Goal: Find specific page/section: Find specific page/section

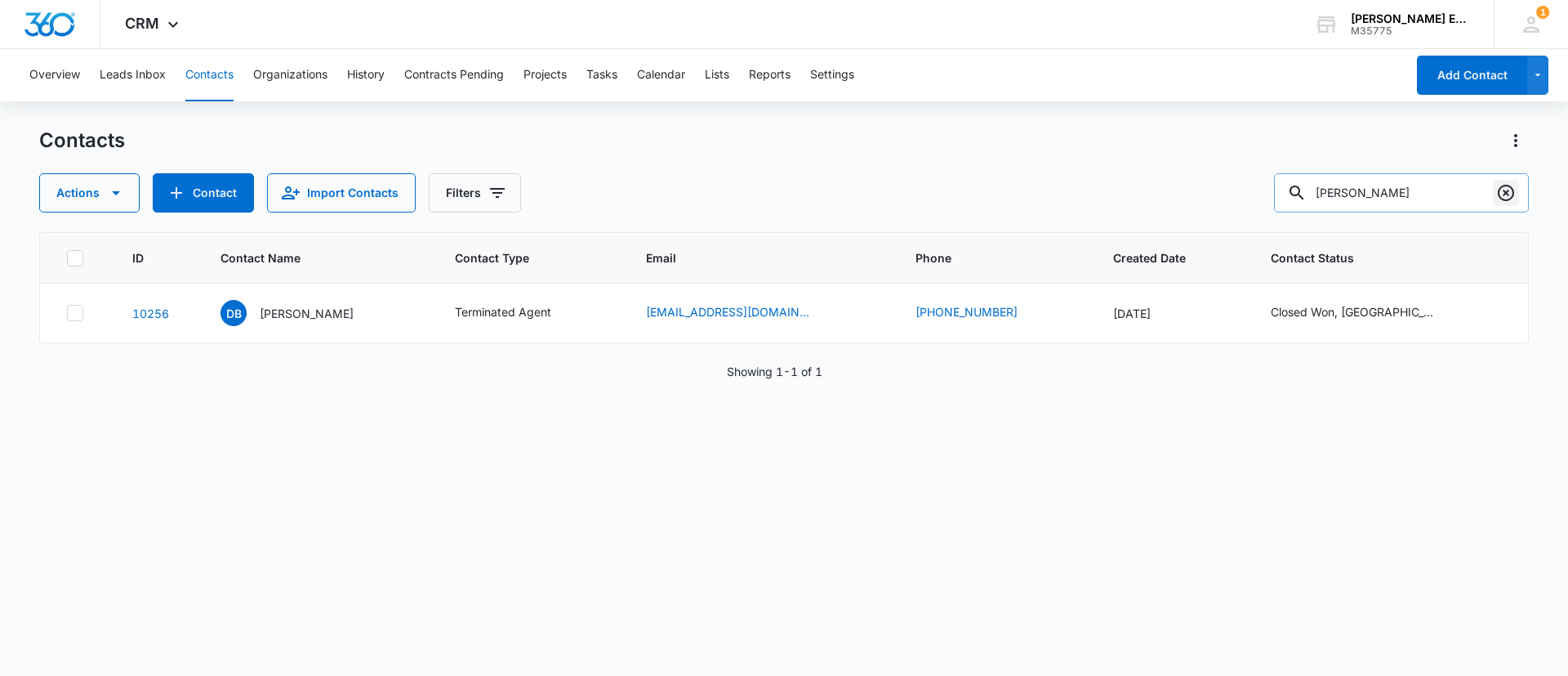
click at [1509, 196] on icon "Clear" at bounding box center [1506, 193] width 20 height 20
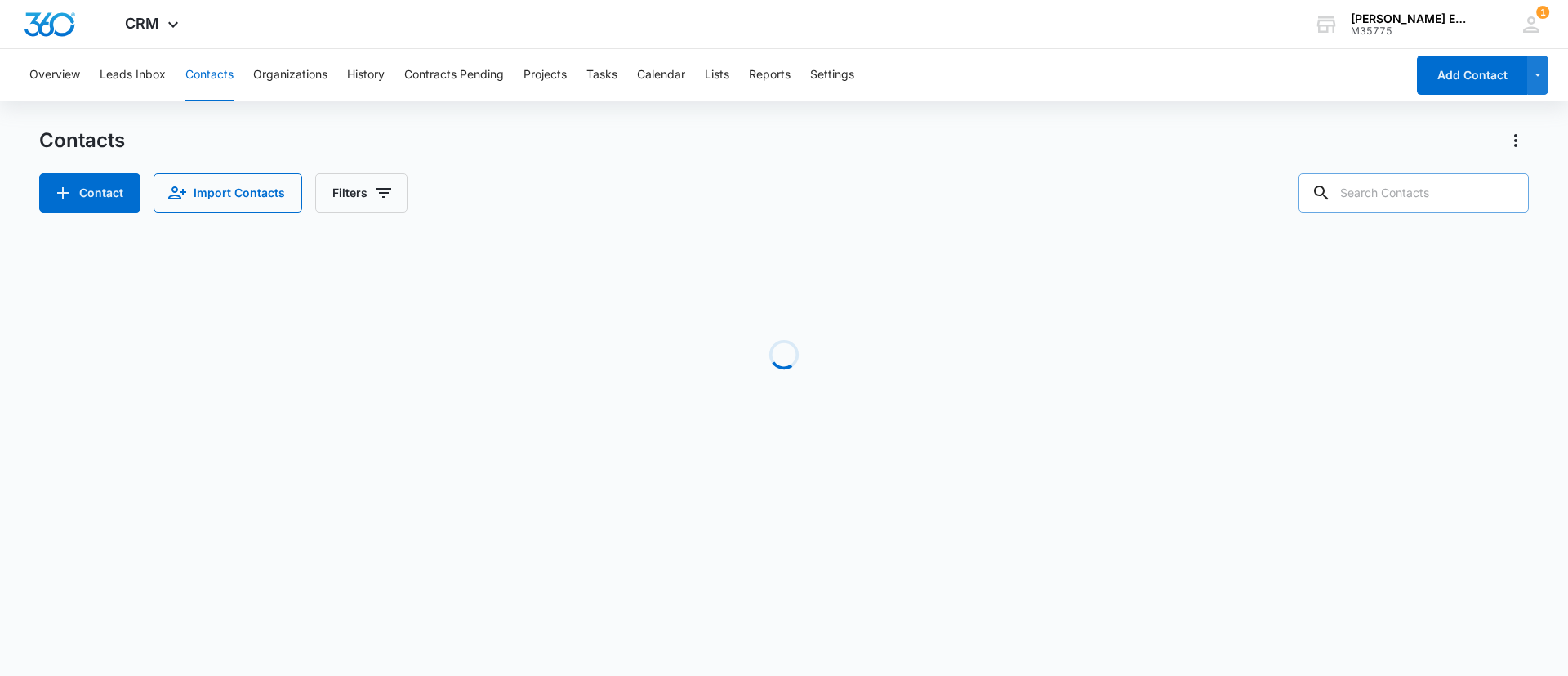
paste input "[PERSON_NAME]"
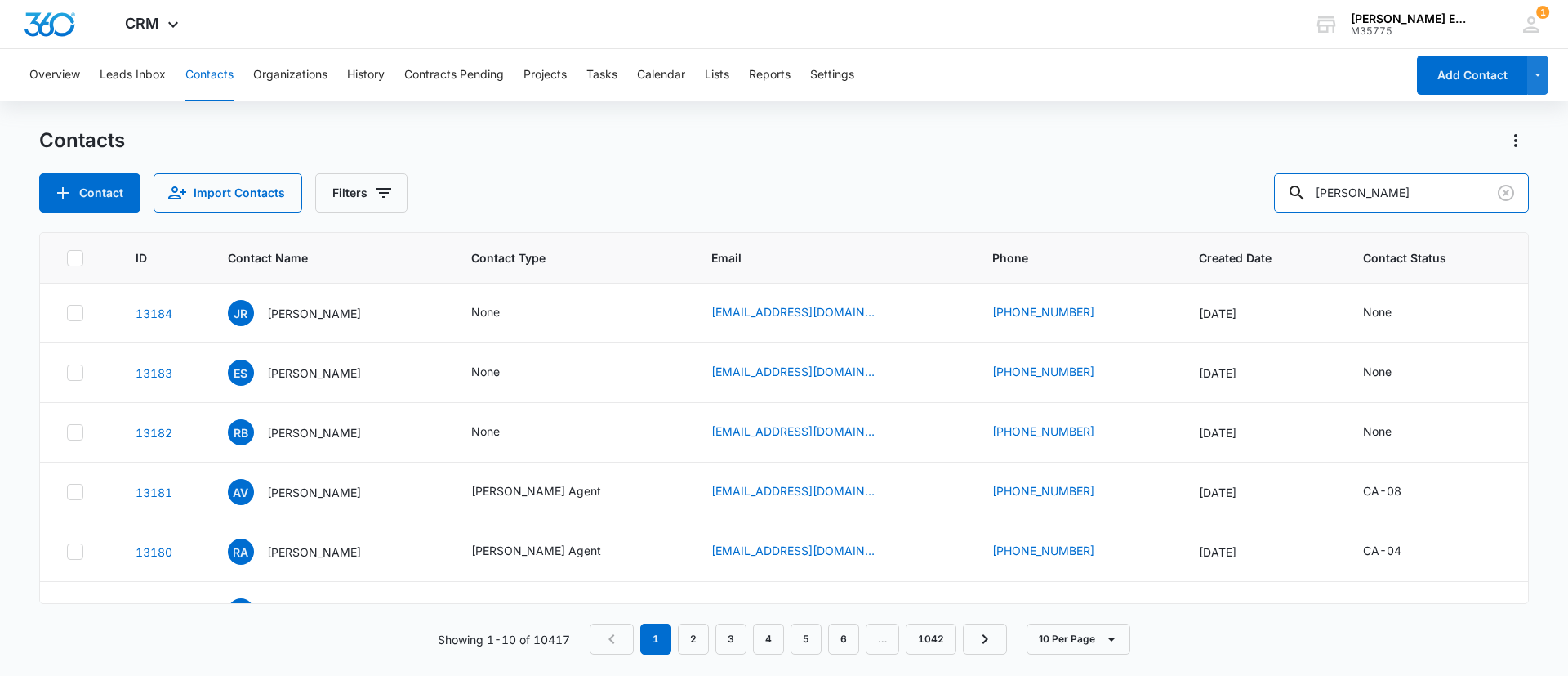
type input "[PERSON_NAME]"
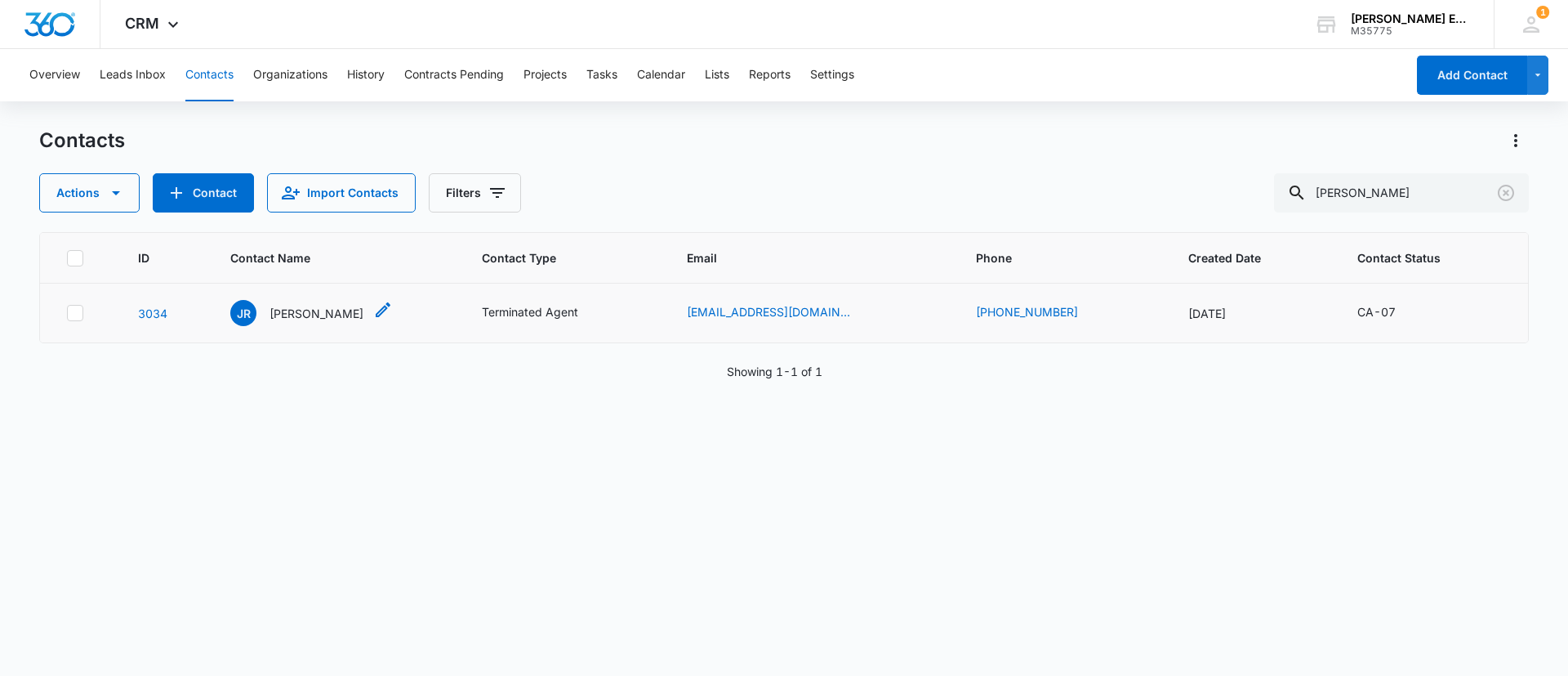
click at [312, 320] on p "[PERSON_NAME]" at bounding box center [316, 313] width 94 height 17
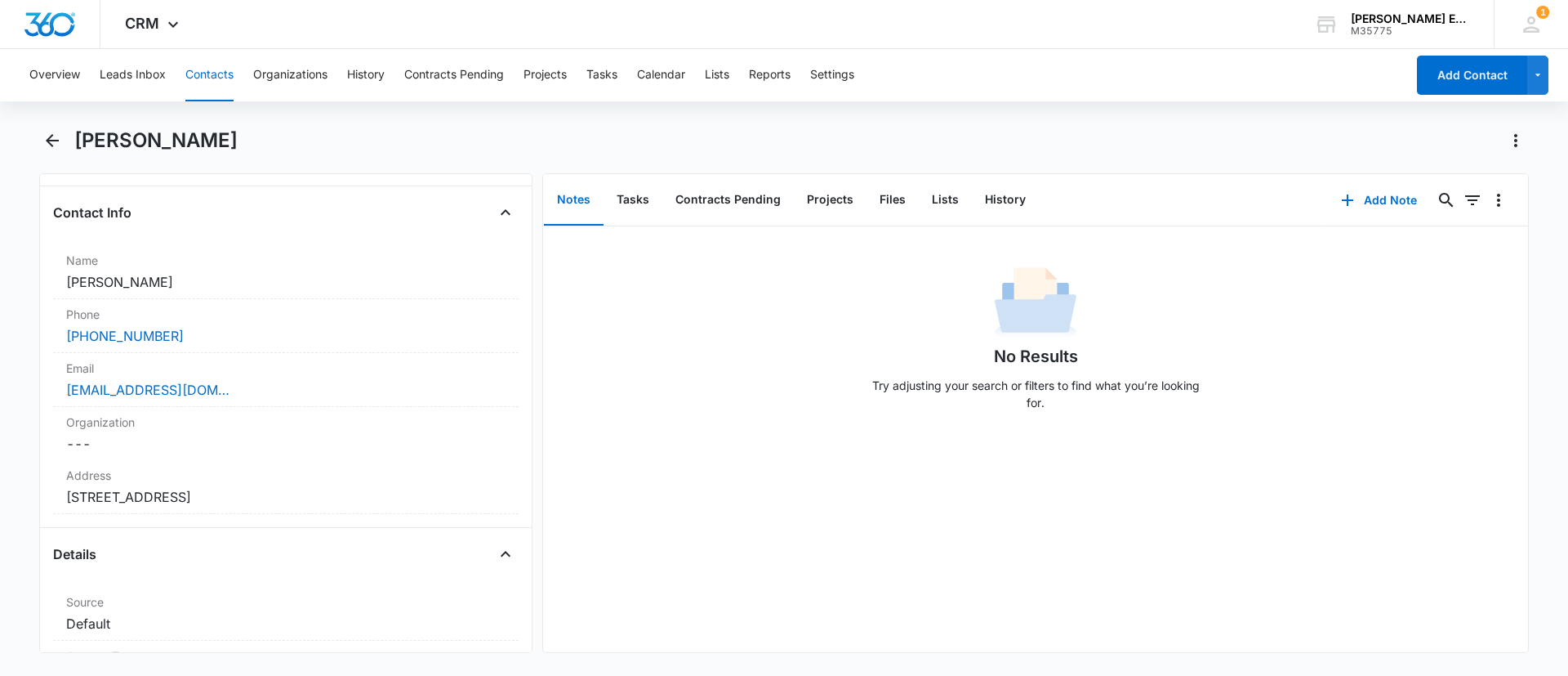
scroll to position [368, 0]
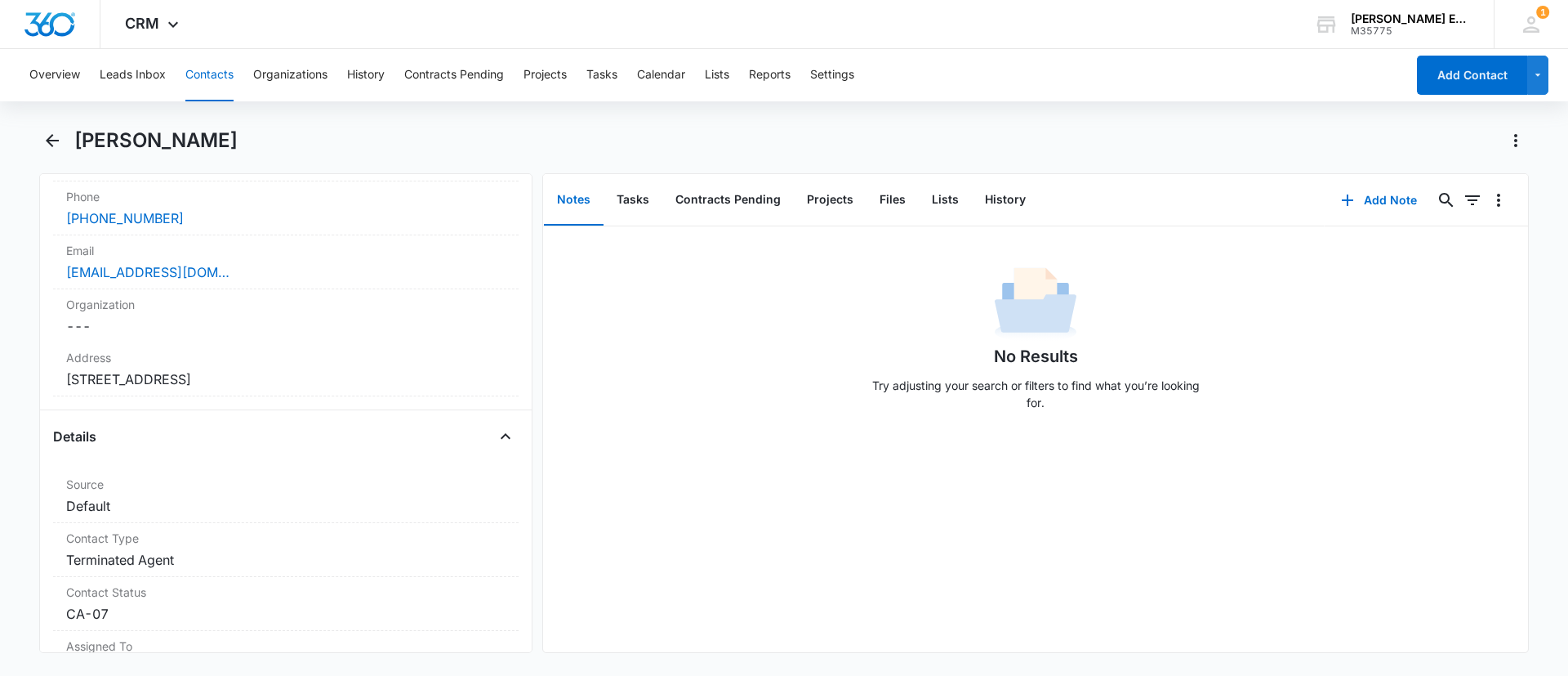
click at [233, 68] on button "Contacts" at bounding box center [209, 75] width 48 height 53
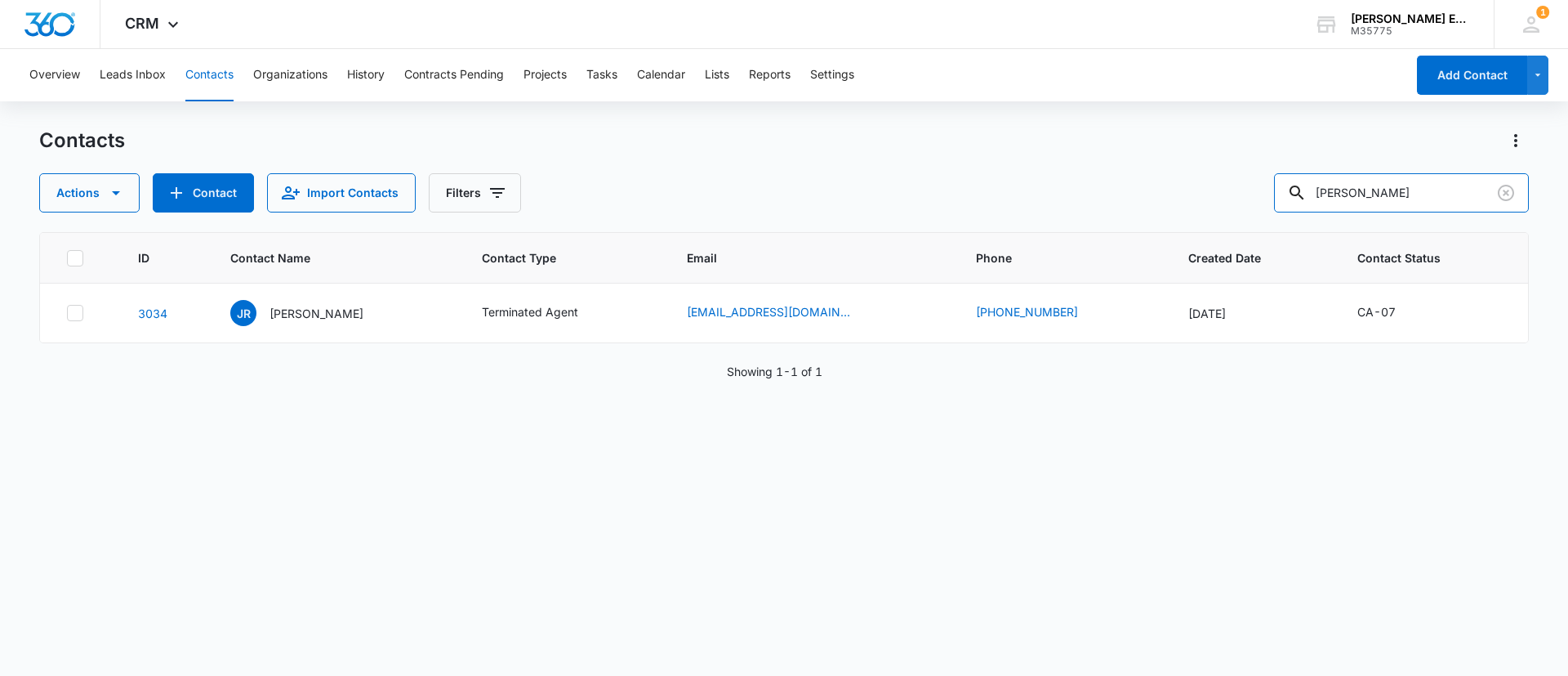
drag, startPoint x: 1404, startPoint y: 194, endPoint x: 1276, endPoint y: 193, distance: 128.0
click at [1276, 193] on div "Actions Contact Import Contacts Filters [PERSON_NAME]" at bounding box center [784, 193] width 1490 height 40
paste input "[PERSON_NAME];[PERSON_NAME]"
click at [1377, 189] on input "[PERSON_NAME];[PERSON_NAME]" at bounding box center [1402, 193] width 255 height 40
type input "[PERSON_NAME]"
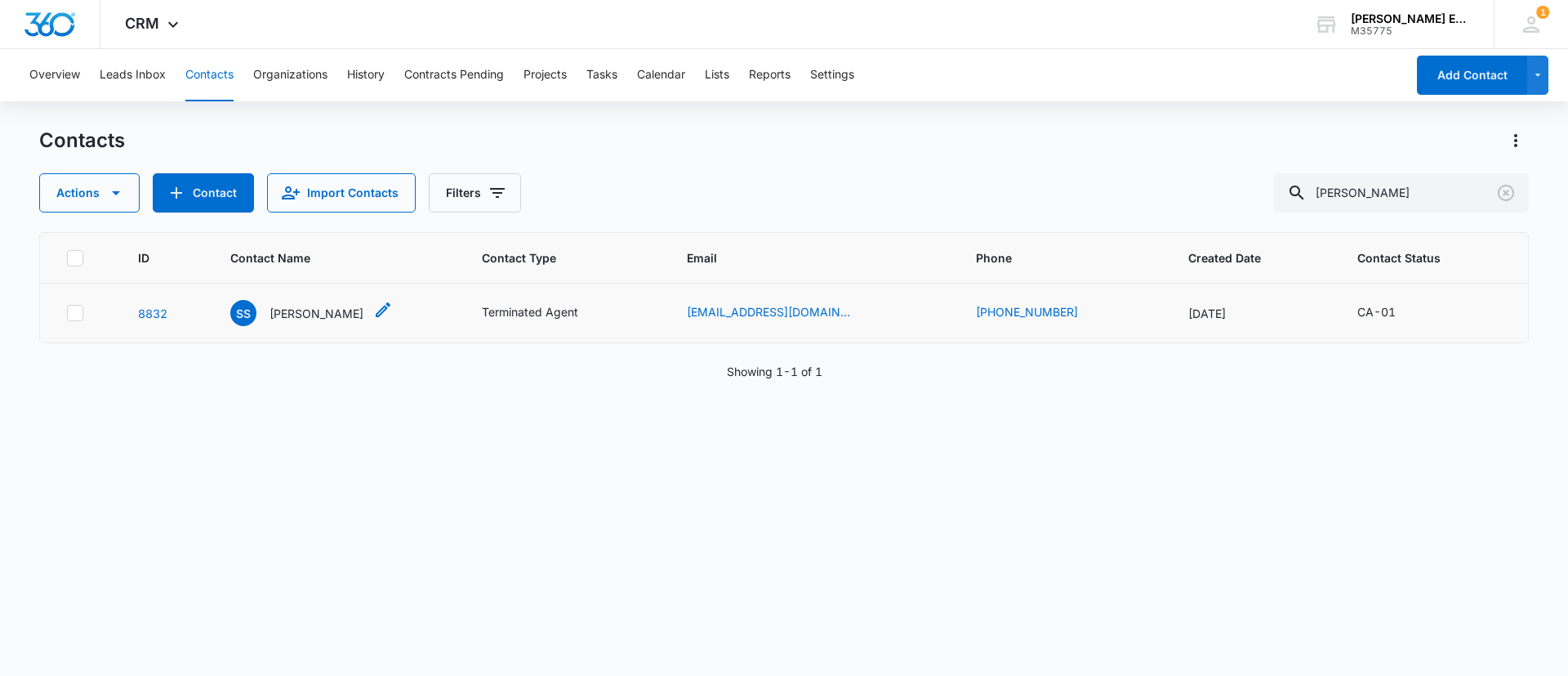
click at [324, 317] on p "[PERSON_NAME]" at bounding box center [316, 313] width 94 height 17
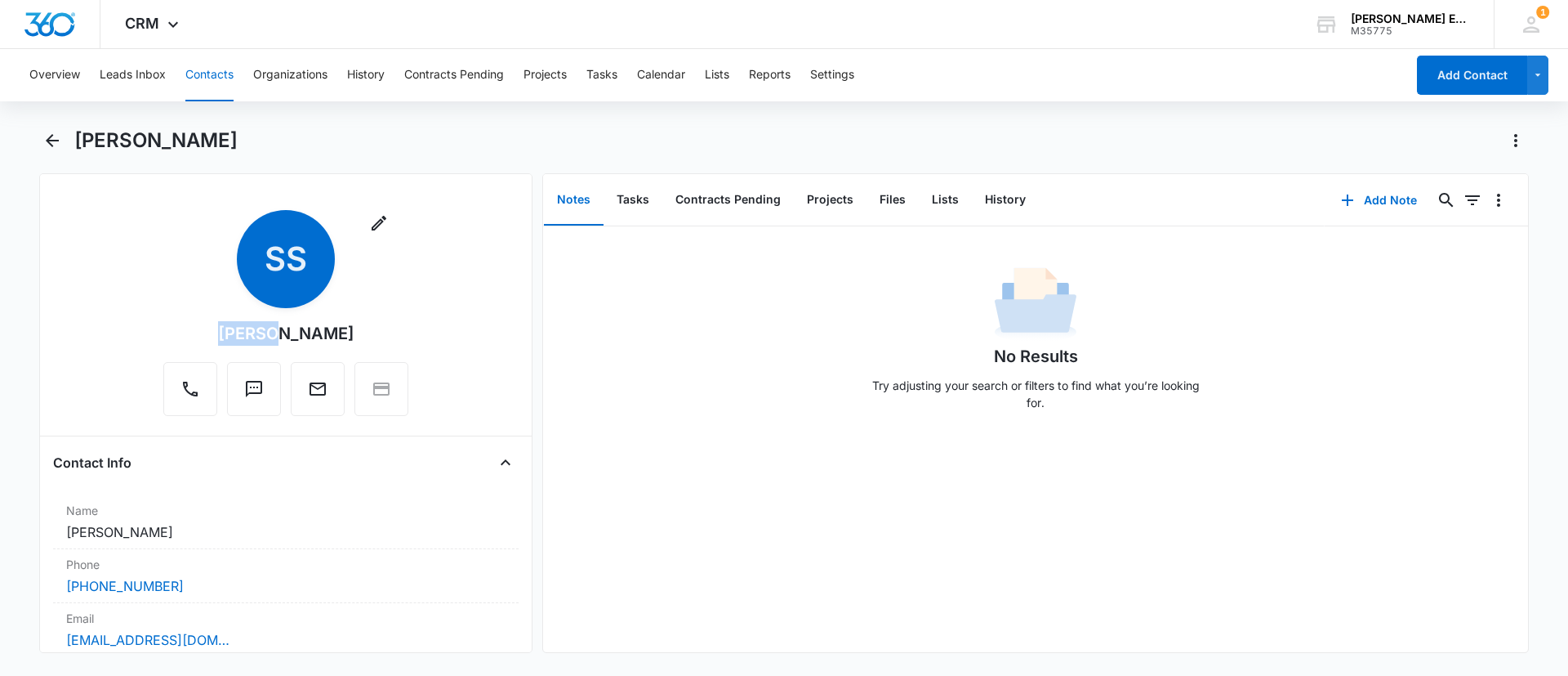
drag, startPoint x: 269, startPoint y: 333, endPoint x: 215, endPoint y: 326, distance: 54.5
click at [215, 326] on div "Remove SS [PERSON_NAME]" at bounding box center [286, 313] width 245 height 206
copy div "[PERSON_NAME]"
drag, startPoint x: 355, startPoint y: 323, endPoint x: 217, endPoint y: 338, distance: 138.8
click at [217, 338] on div "Remove SS [PERSON_NAME]" at bounding box center [286, 313] width 245 height 206
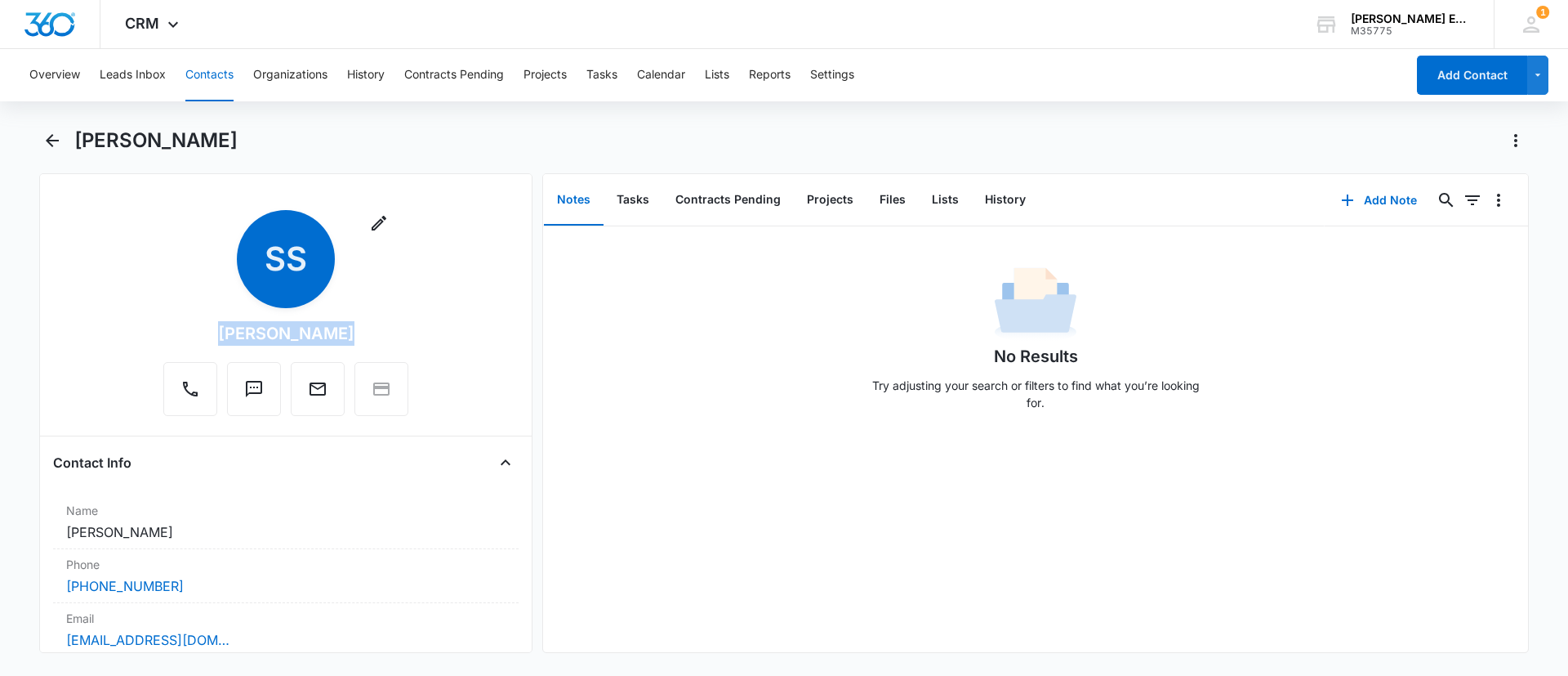
copy div "[PERSON_NAME]"
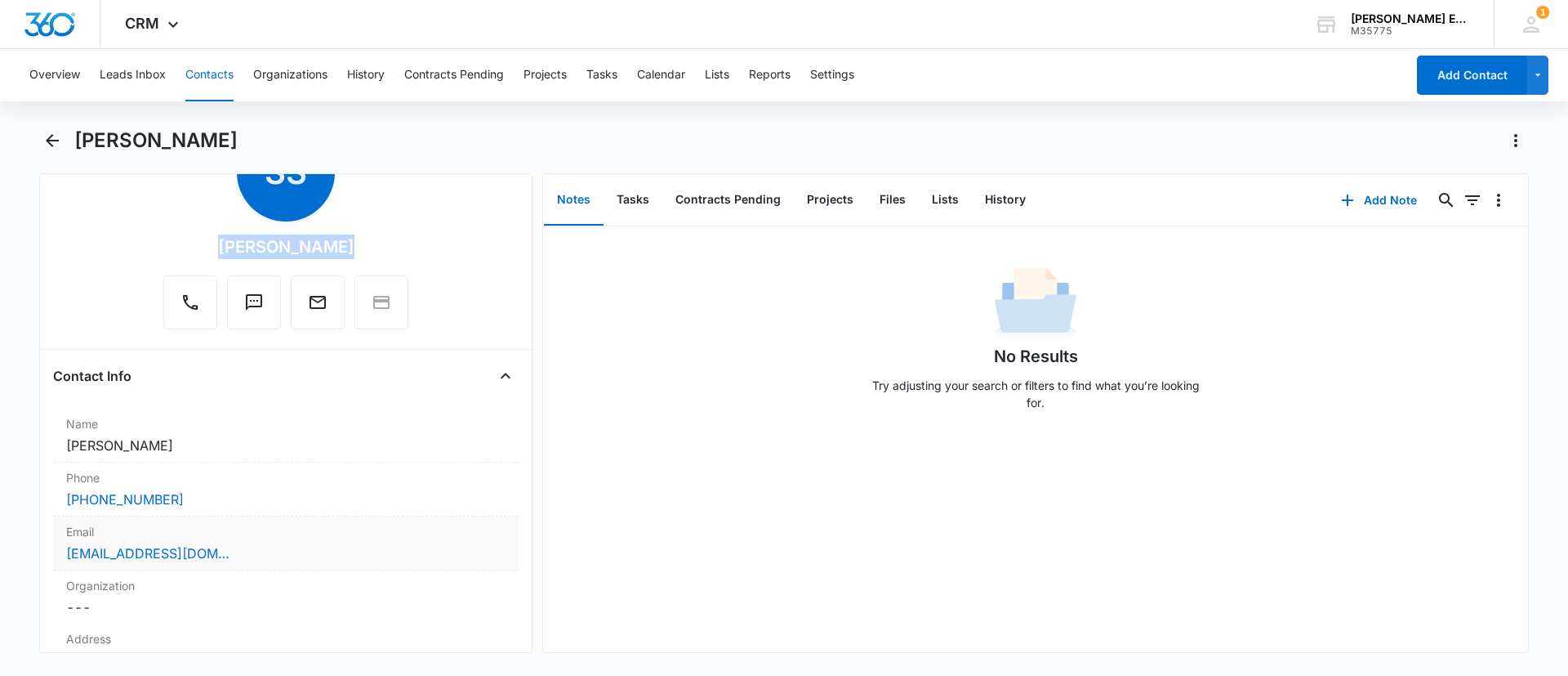
scroll to position [122, 0]
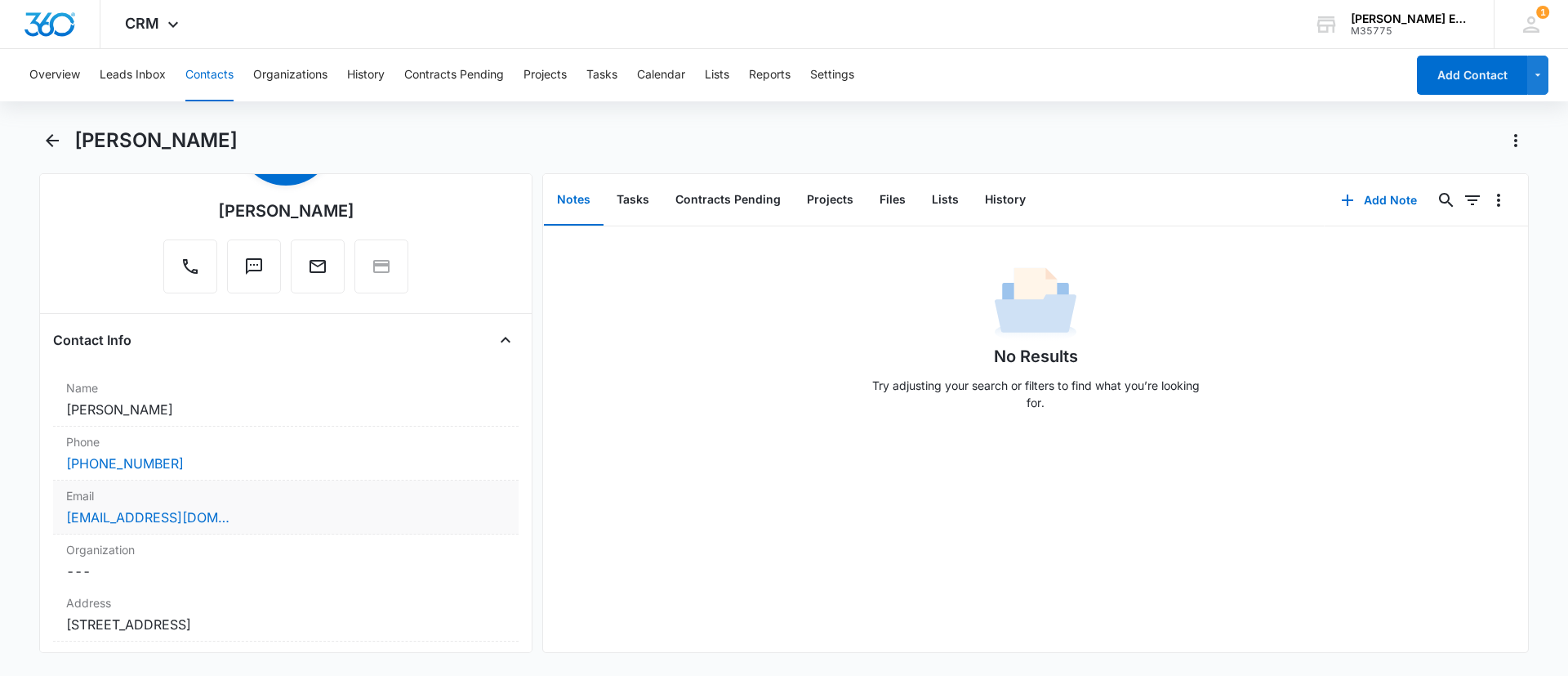
click at [281, 523] on div "[EMAIL_ADDRESS][DOMAIN_NAME]" at bounding box center [286, 517] width 440 height 20
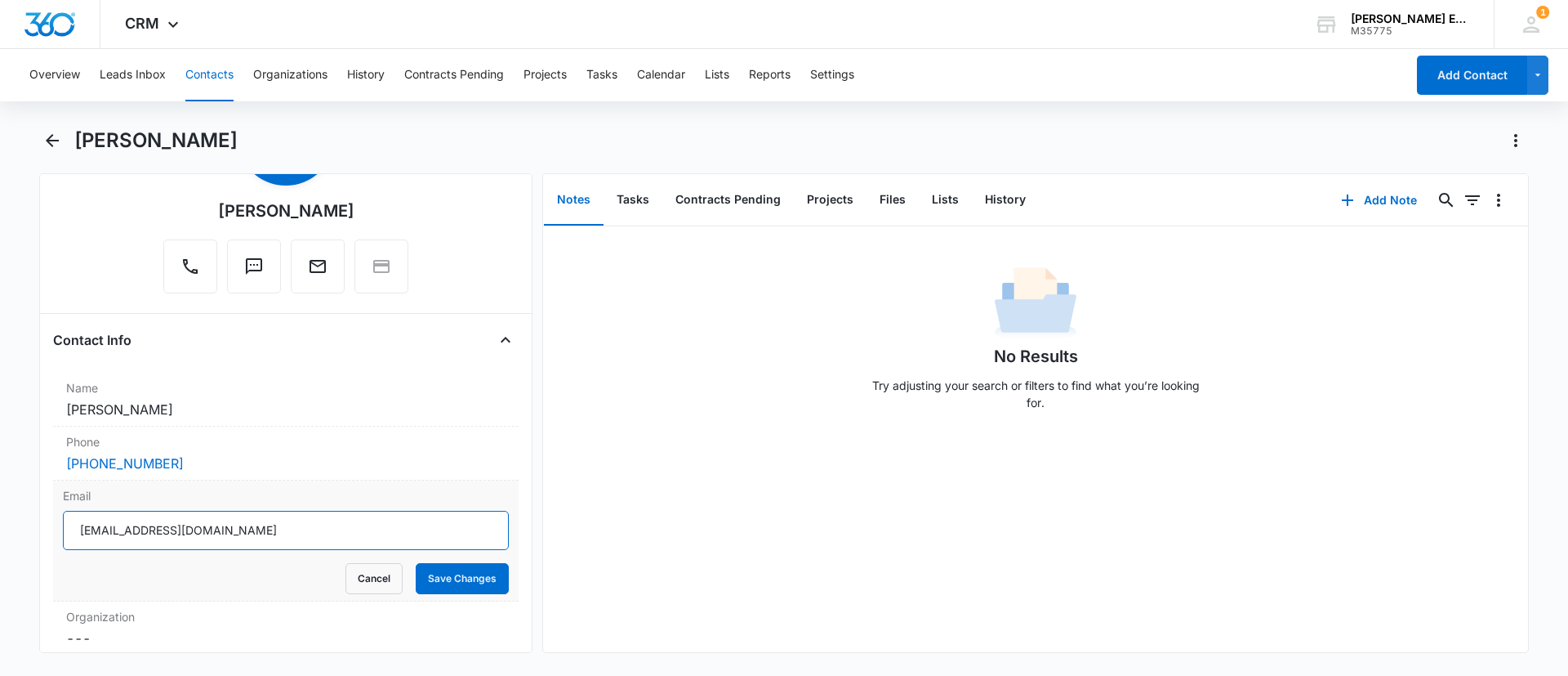
drag, startPoint x: 320, startPoint y: 536, endPoint x: 42, endPoint y: 545, distance: 278.1
click at [42, 545] on div "Remove SS [PERSON_NAME] Contact Info Name Cancel Save Changes [PERSON_NAME] Pho…" at bounding box center [286, 412] width 493 height 480
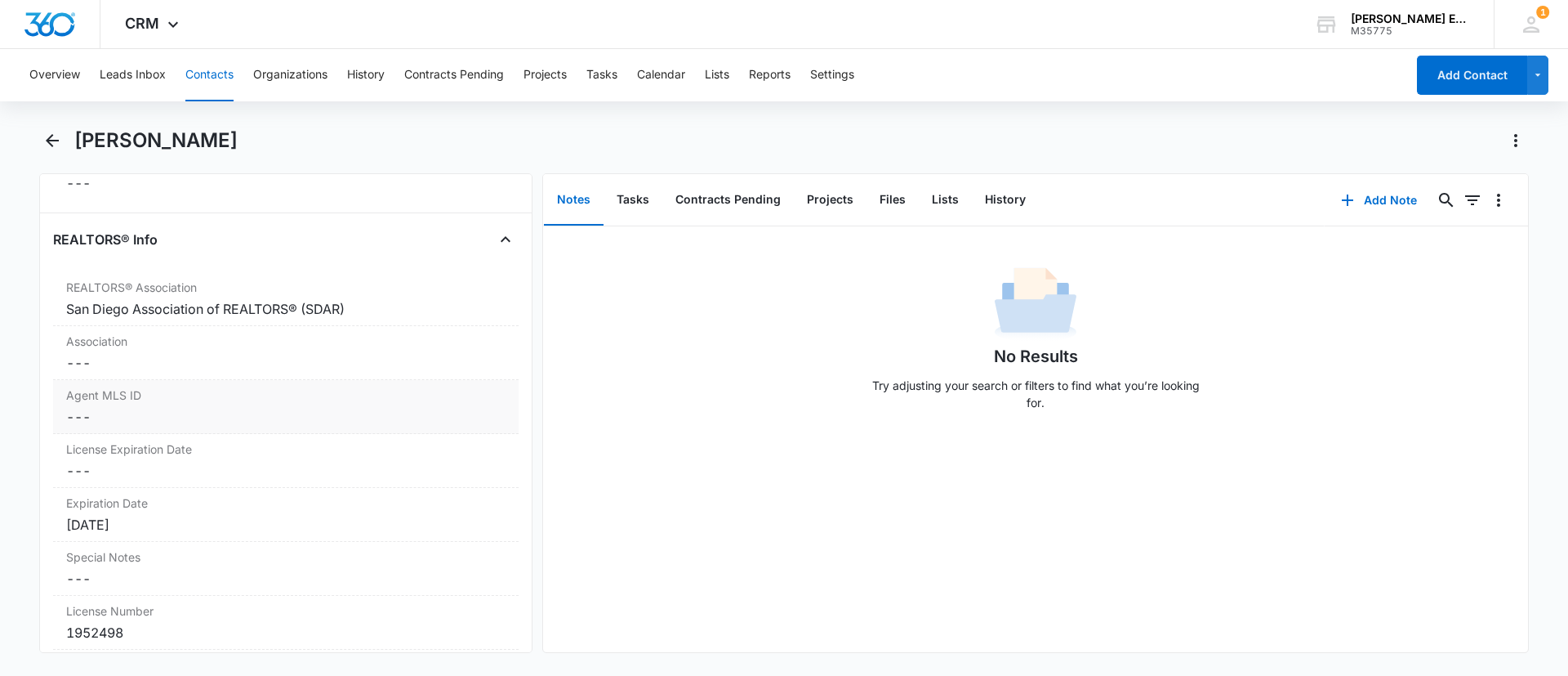
scroll to position [1397, 0]
